Goal: Navigation & Orientation: Find specific page/section

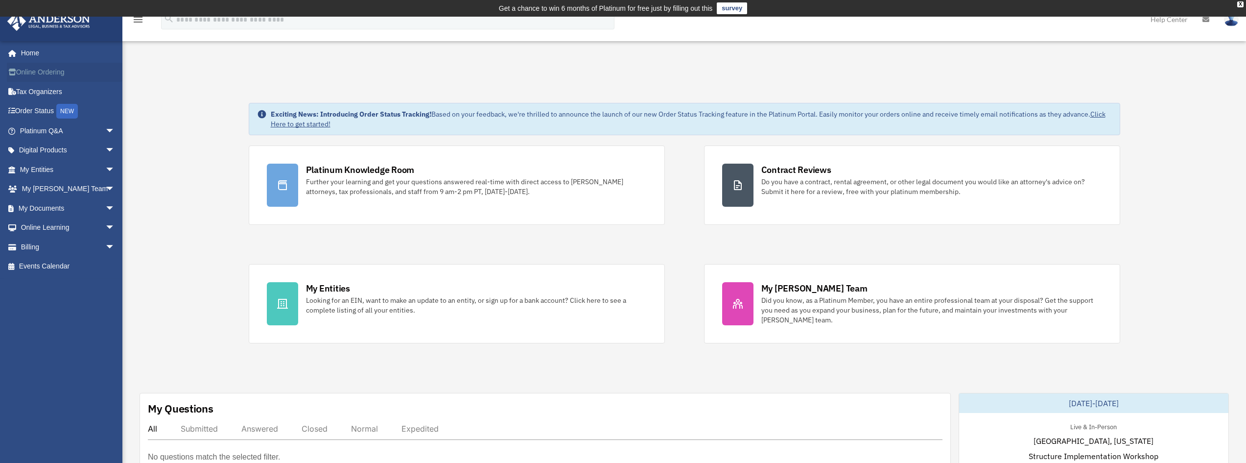
click at [47, 73] on link "Online Ordering" at bounding box center [68, 73] width 123 height 20
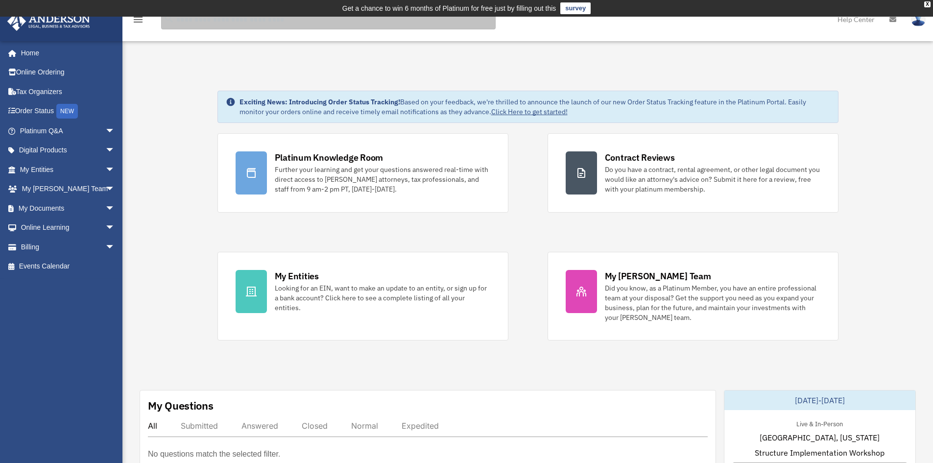
click at [243, 23] on input "search" at bounding box center [328, 20] width 334 height 20
type input "**********"
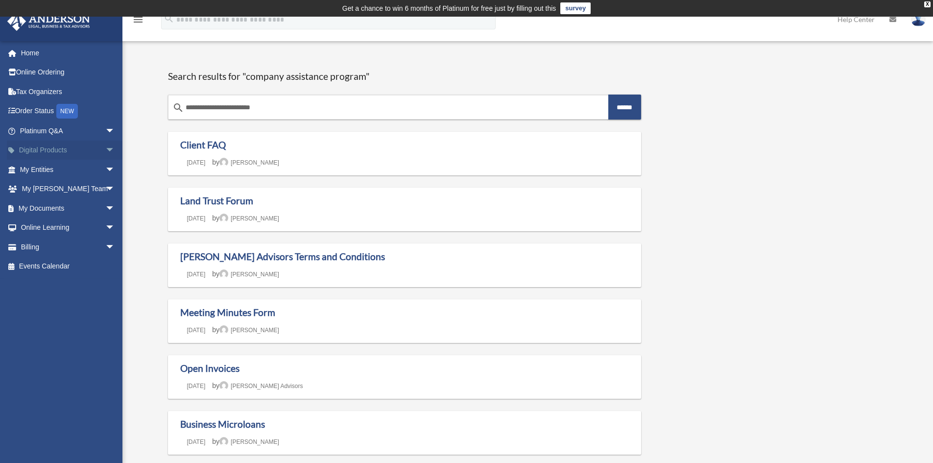
click at [60, 148] on link "Digital Products arrow_drop_down" at bounding box center [68, 151] width 123 height 20
click at [105, 151] on span "arrow_drop_down" at bounding box center [115, 151] width 20 height 20
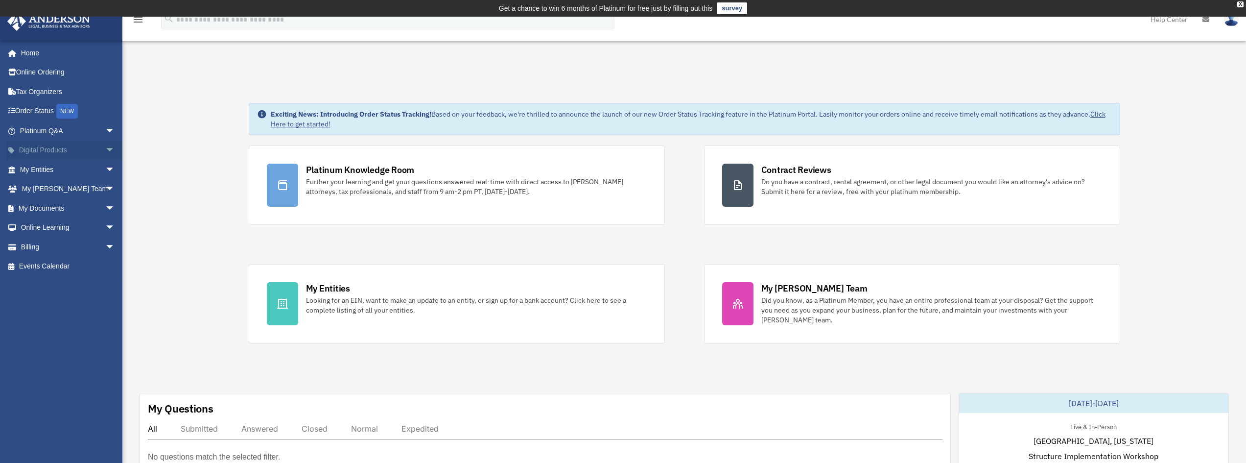
click at [105, 148] on span "arrow_drop_down" at bounding box center [115, 151] width 20 height 20
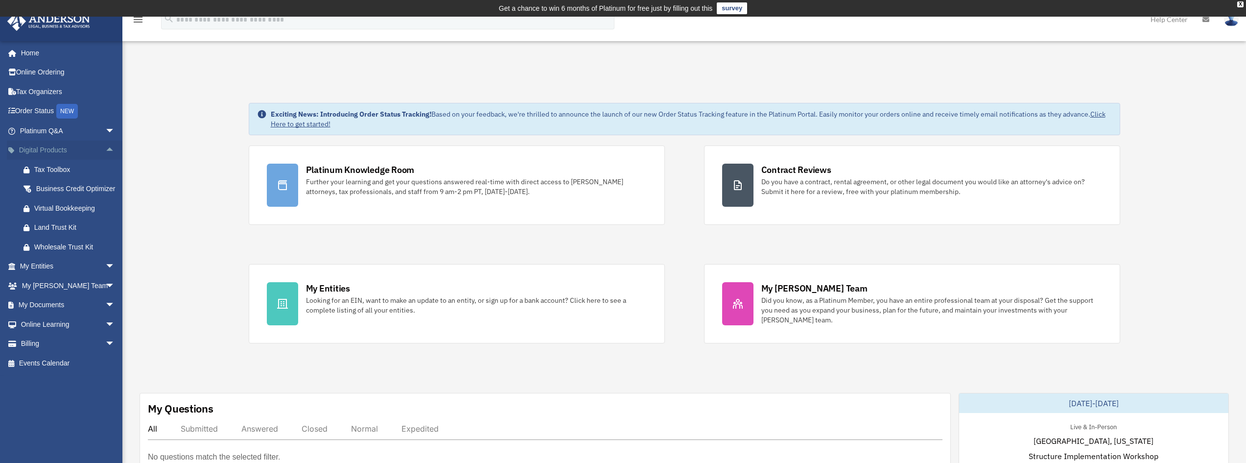
click at [105, 148] on span "arrow_drop_up" at bounding box center [115, 151] width 20 height 20
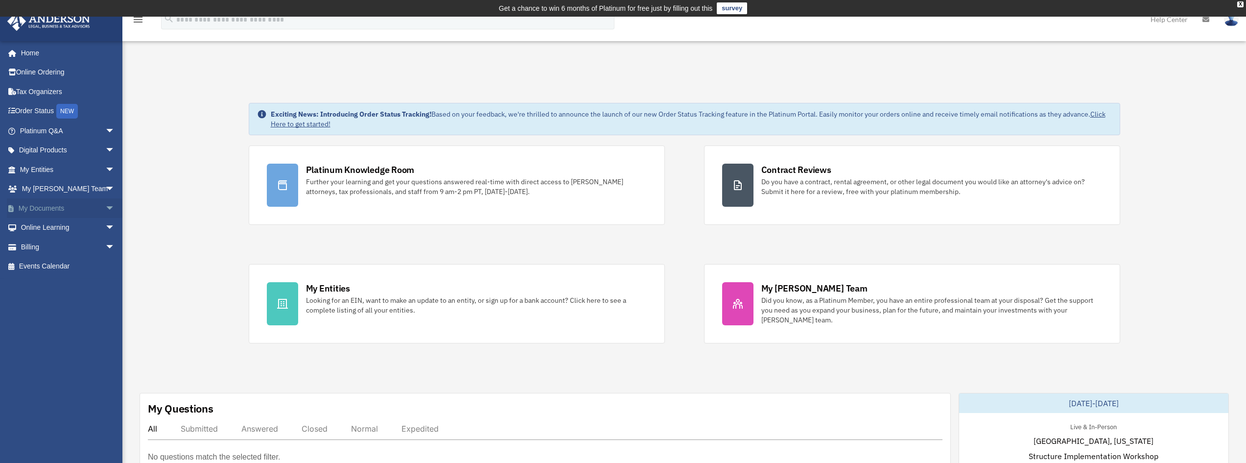
click at [105, 207] on span "arrow_drop_down" at bounding box center [115, 208] width 20 height 20
click at [105, 207] on span "arrow_drop_up" at bounding box center [115, 208] width 20 height 20
click at [105, 225] on span "arrow_drop_down" at bounding box center [115, 228] width 20 height 20
click at [105, 225] on span "arrow_drop_up" at bounding box center [115, 228] width 20 height 20
click at [49, 152] on link "Digital Products arrow_drop_down" at bounding box center [68, 151] width 123 height 20
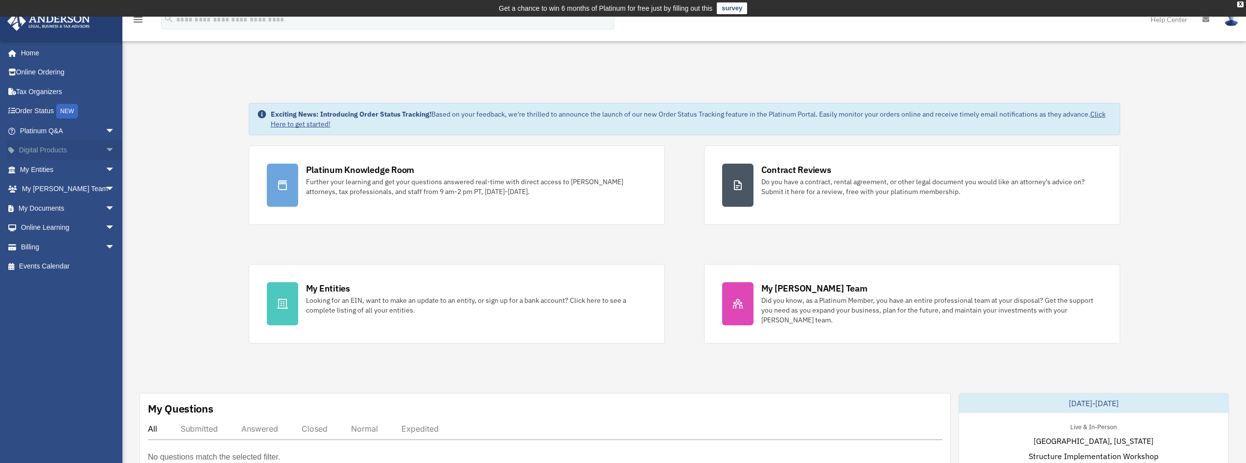
click at [105, 148] on span "arrow_drop_down" at bounding box center [115, 151] width 20 height 20
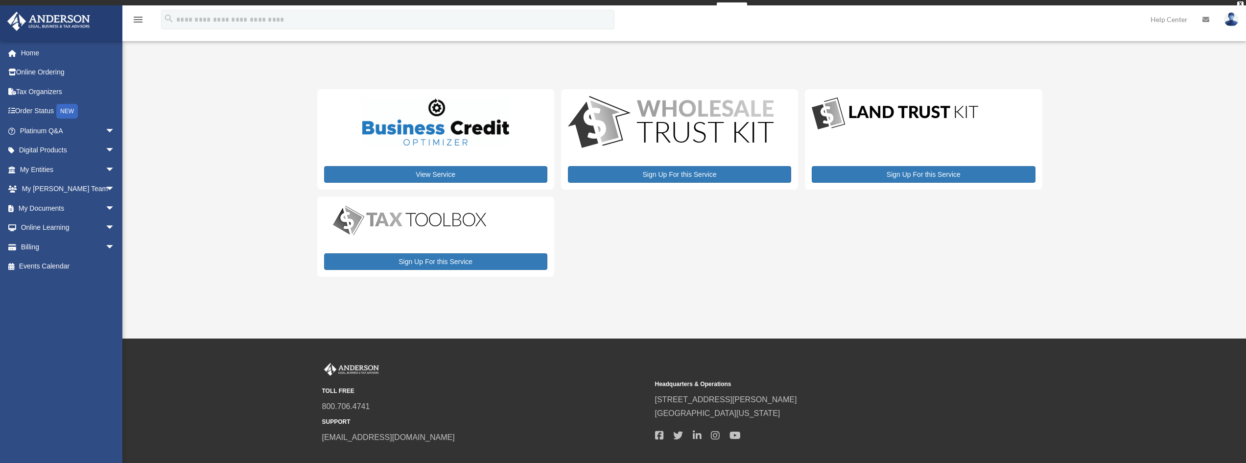
click at [105, 148] on span "arrow_drop_down" at bounding box center [115, 151] width 20 height 20
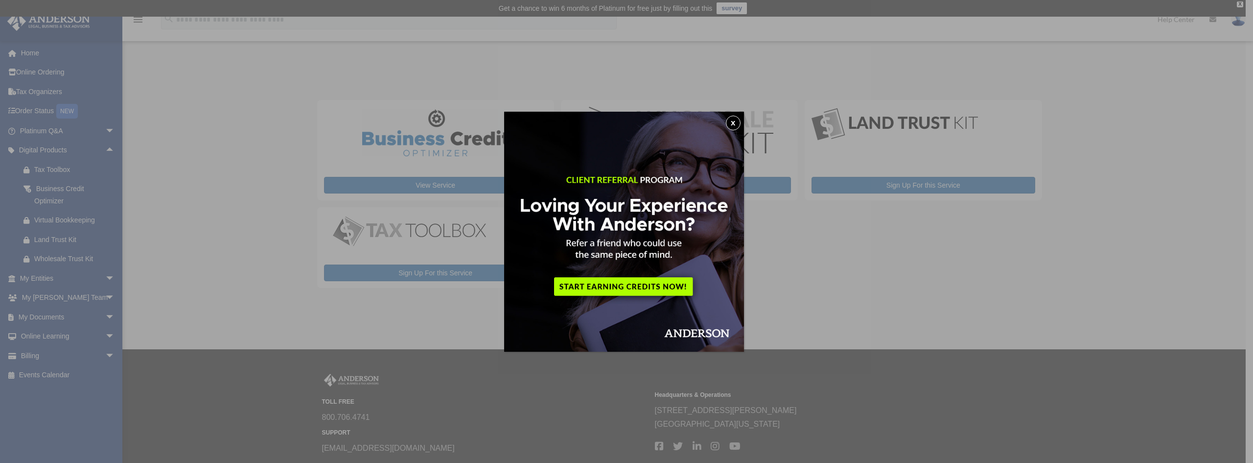
click at [736, 120] on button "x" at bounding box center [733, 123] width 15 height 15
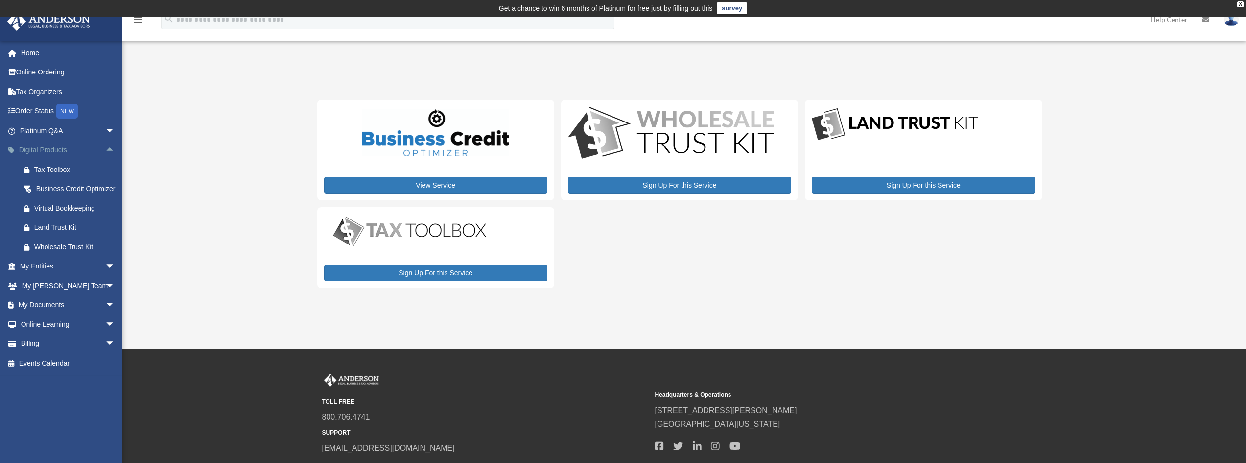
click at [106, 147] on span "arrow_drop_up" at bounding box center [115, 151] width 20 height 20
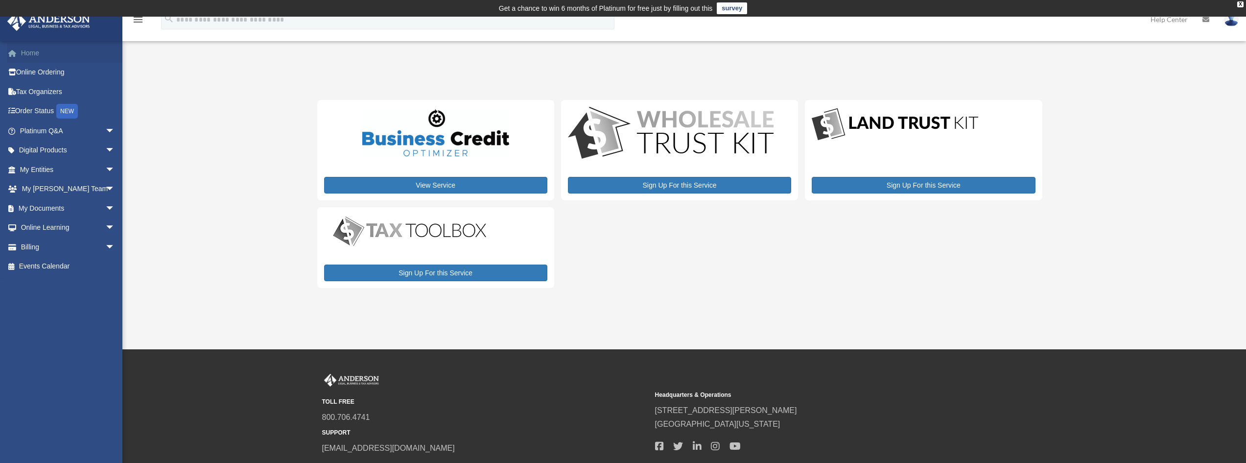
click at [37, 52] on link "Home" at bounding box center [68, 53] width 123 height 20
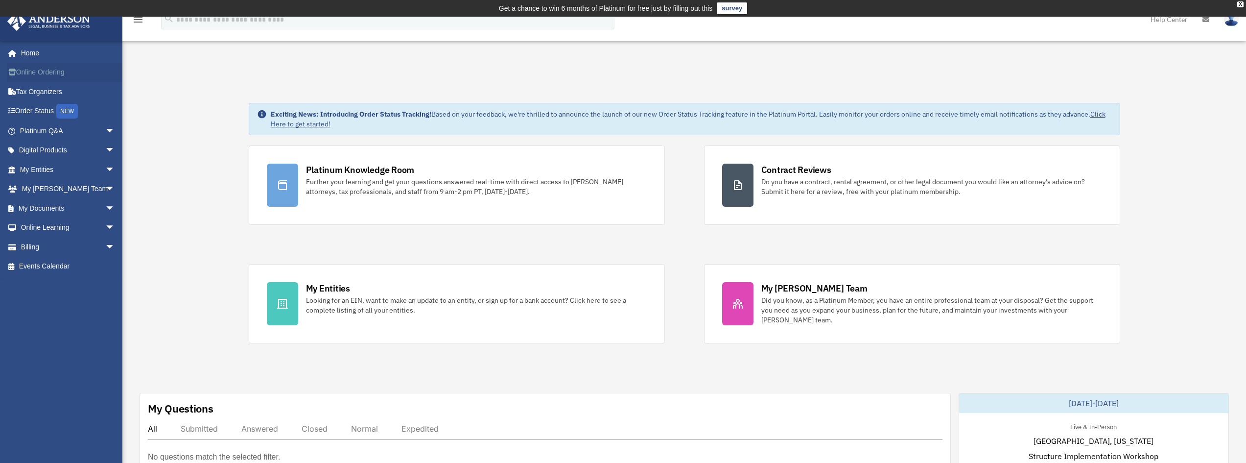
click at [47, 73] on link "Online Ordering" at bounding box center [68, 73] width 123 height 20
click at [53, 209] on link "My Documents arrow_drop_down" at bounding box center [68, 208] width 123 height 20
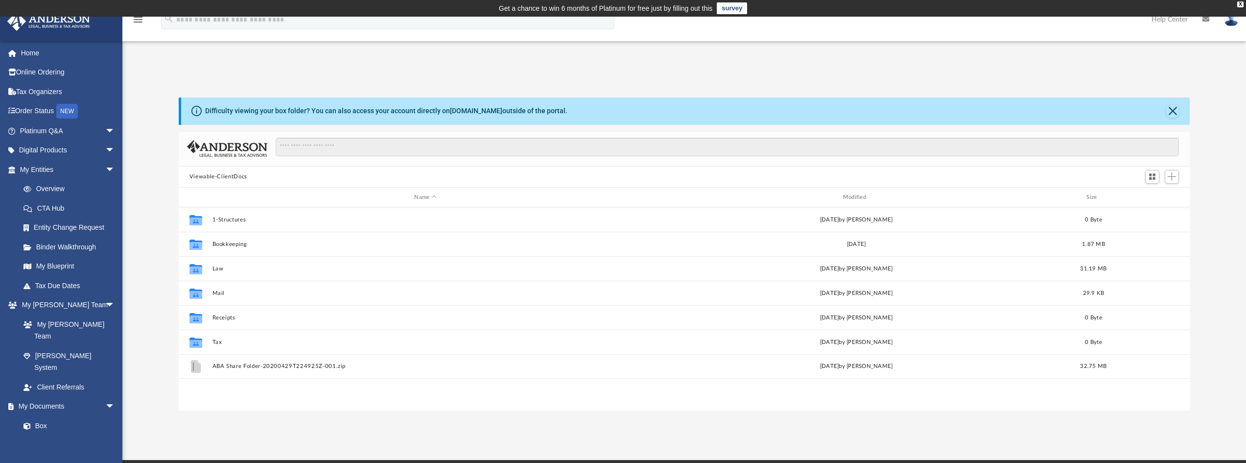
scroll to position [215, 1004]
